Goal: Task Accomplishment & Management: Manage account settings

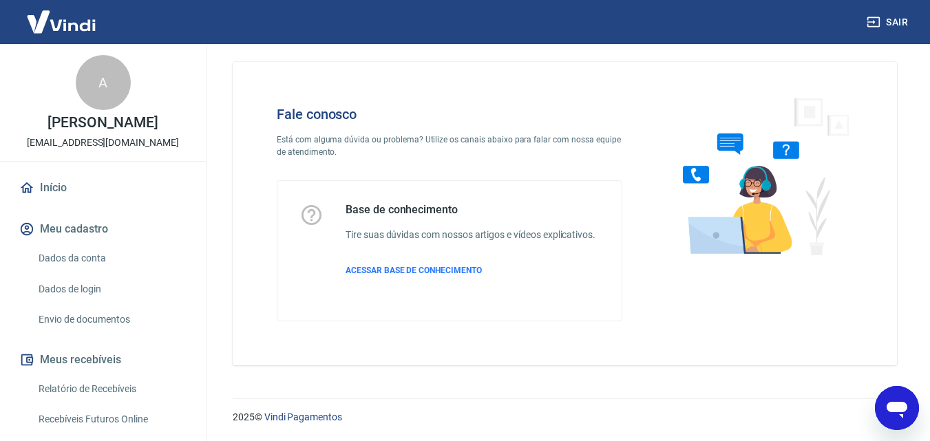
scroll to position [151, 0]
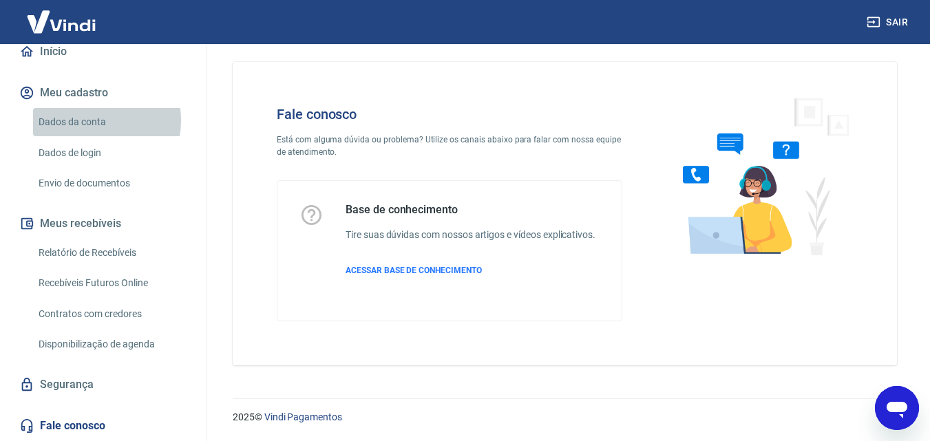
click at [83, 121] on link "Dados da conta" at bounding box center [111, 122] width 156 height 28
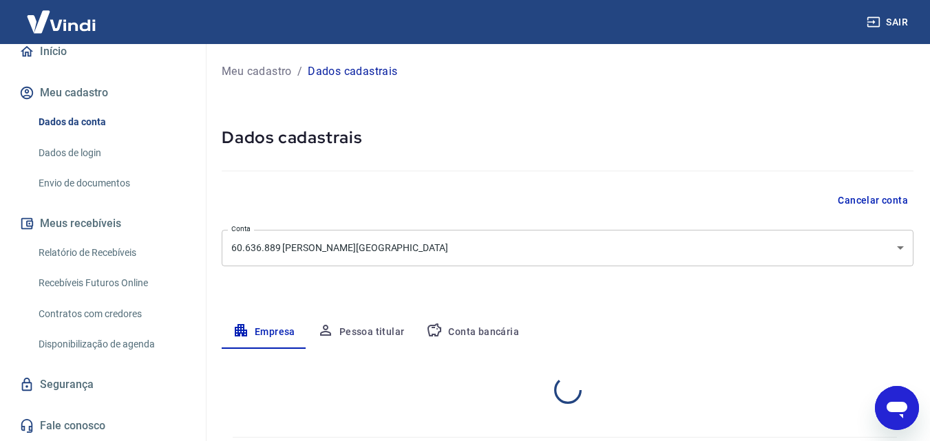
select select "PR"
select select "business"
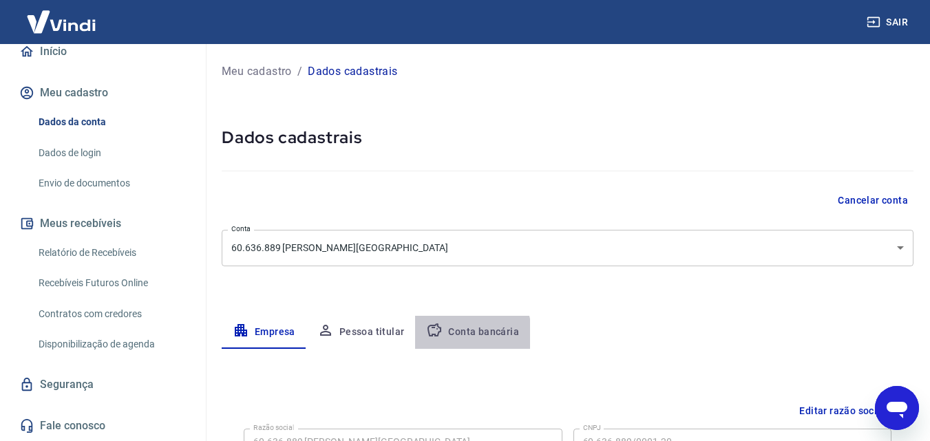
click at [455, 337] on button "Conta bancária" at bounding box center [472, 332] width 115 height 33
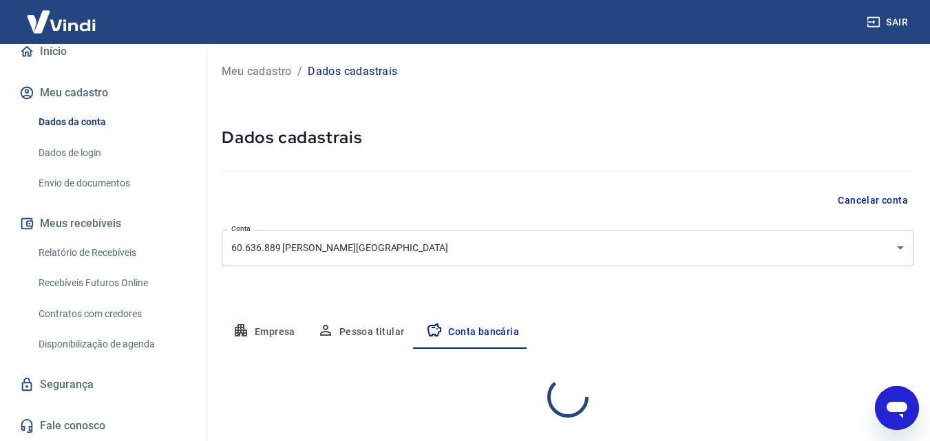
select select "1"
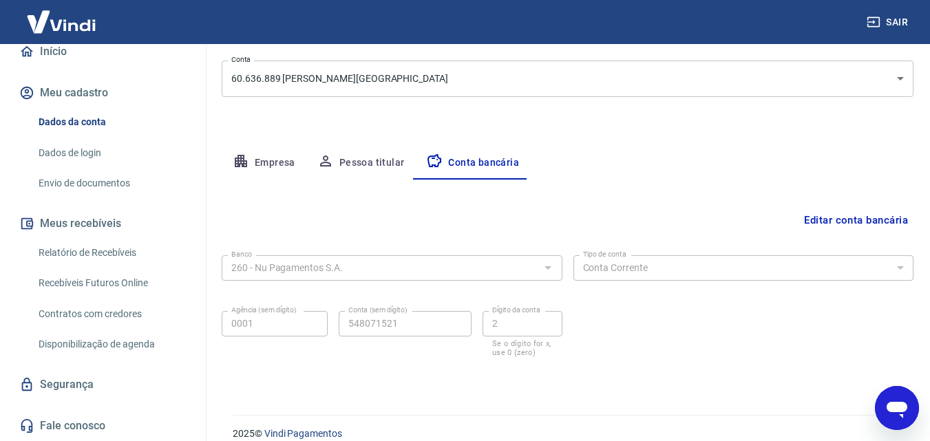
scroll to position [180, 0]
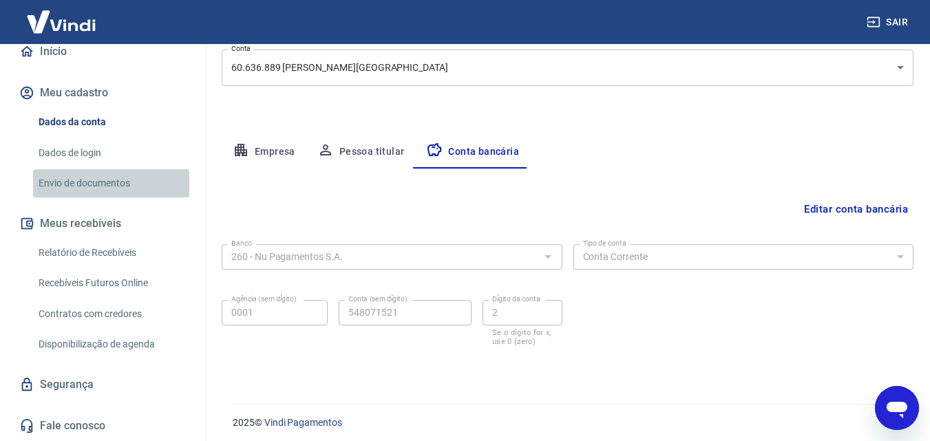
click at [123, 177] on link "Envio de documentos" at bounding box center [111, 183] width 156 height 28
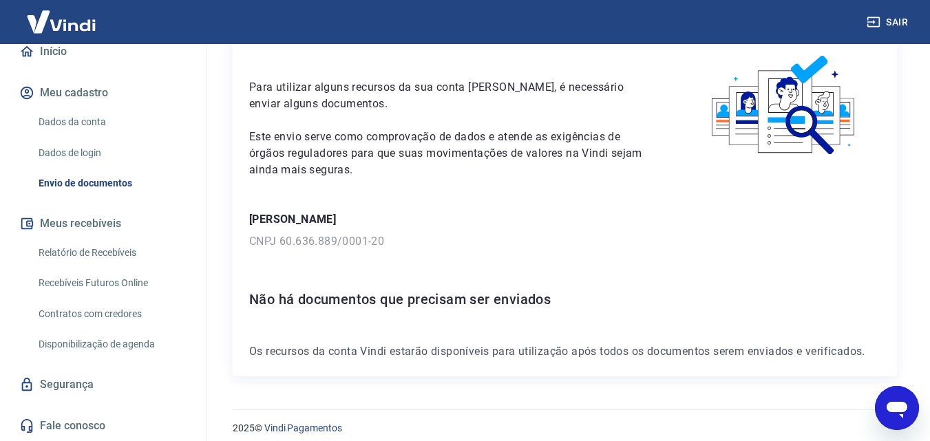
scroll to position [75, 0]
